Goal: Navigation & Orientation: Find specific page/section

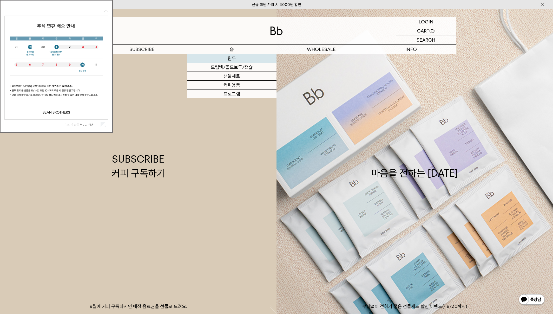
click at [230, 60] on link "원두" at bounding box center [232, 58] width 90 height 9
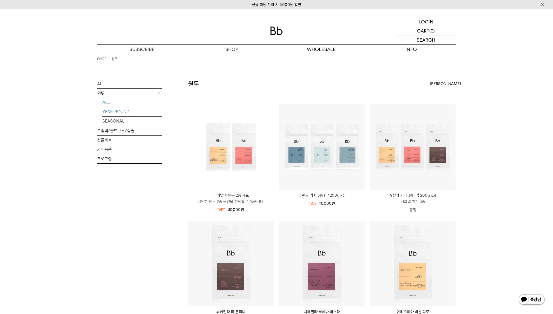
click at [111, 112] on link "YEAR-ROUND" at bounding box center [132, 111] width 60 height 9
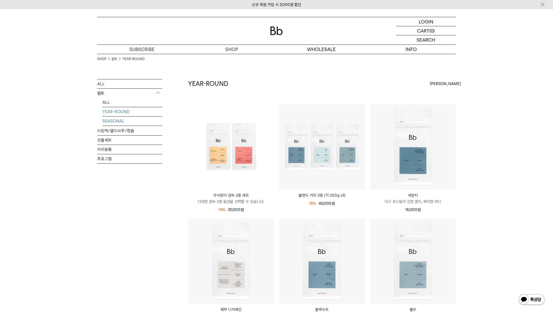
click at [115, 122] on link "SEASONAL" at bounding box center [132, 120] width 60 height 9
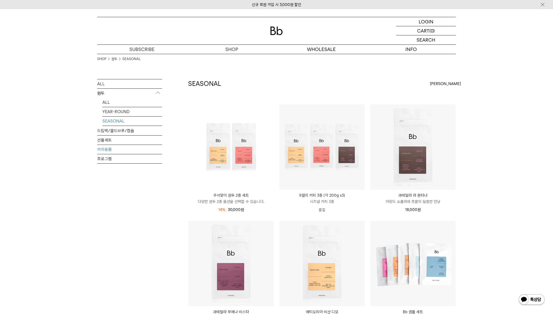
click at [112, 148] on link "커피용품" at bounding box center [129, 149] width 65 height 9
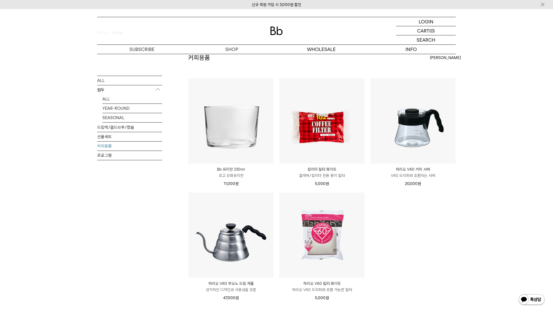
scroll to position [31, 0]
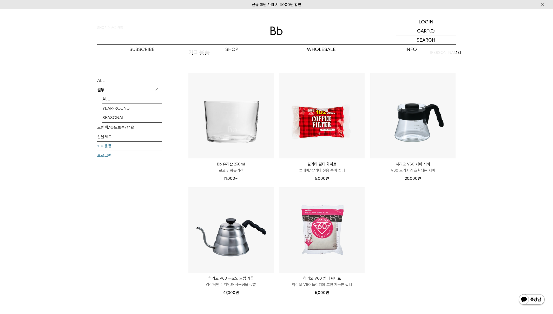
click at [109, 154] on link "프로그램" at bounding box center [129, 154] width 65 height 9
